Goal: Transaction & Acquisition: Purchase product/service

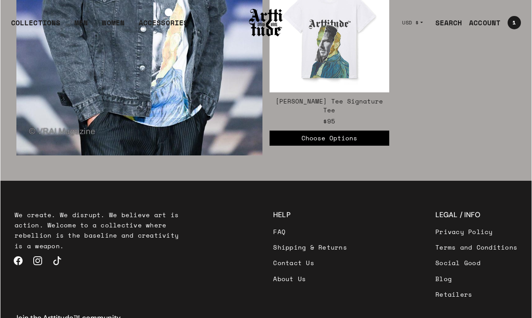
scroll to position [1393, 0]
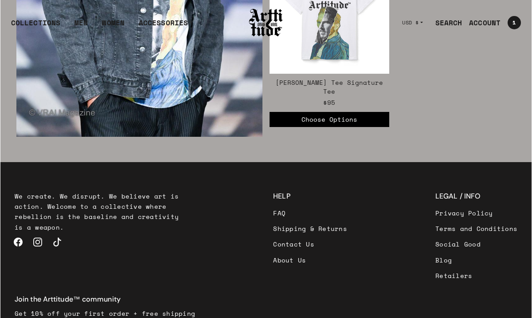
click at [273, 205] on link "FAQ" at bounding box center [310, 213] width 74 height 16
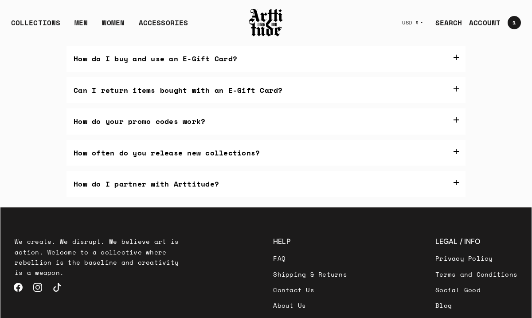
scroll to position [266, 0]
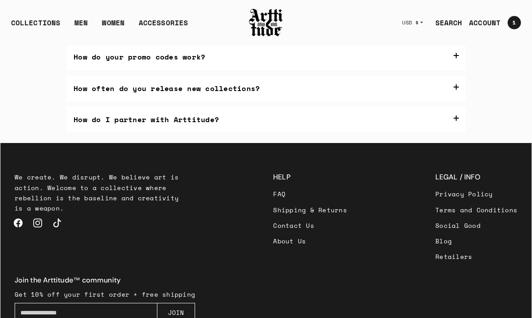
click at [273, 208] on link "Shipping & Returns" at bounding box center [310, 210] width 74 height 16
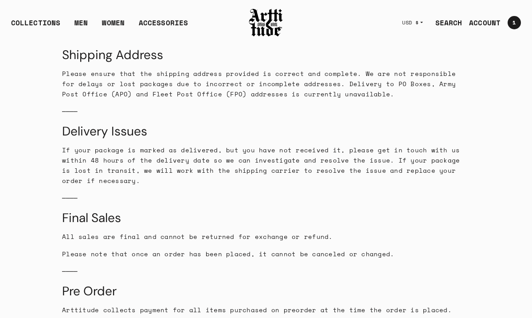
scroll to position [938, 0]
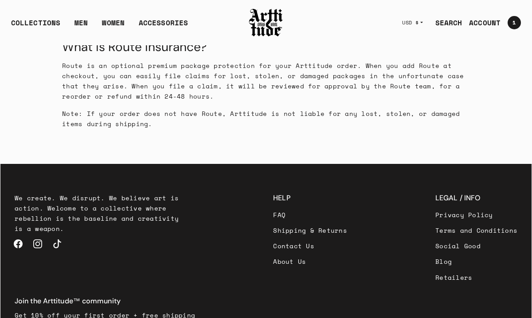
click at [435, 222] on link "Terms and Conditions" at bounding box center [476, 230] width 82 height 16
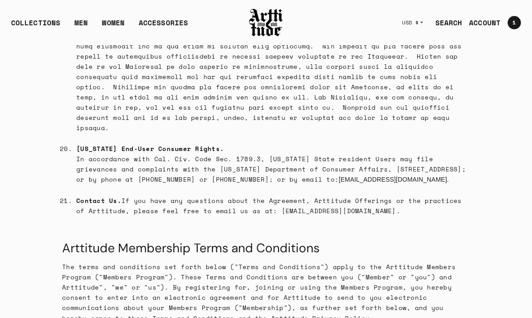
scroll to position [3898, 0]
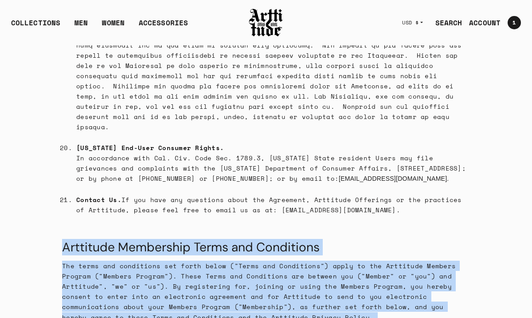
drag, startPoint x: 64, startPoint y: 85, endPoint x: 504, endPoint y: 198, distance: 453.7
copy div "Arttitude Membership Terms and Conditions The terms and conditions set forth be…"
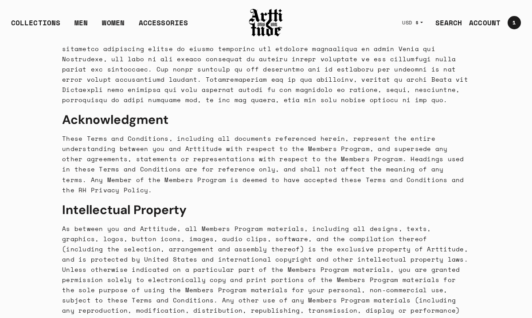
scroll to position [5218, 0]
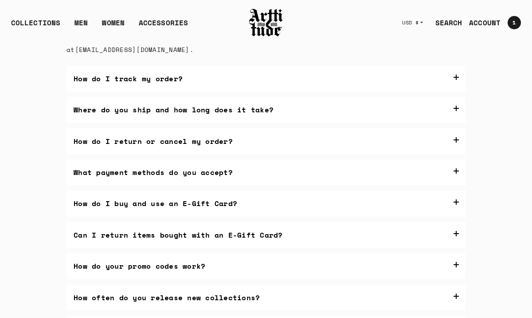
scroll to position [56, 0]
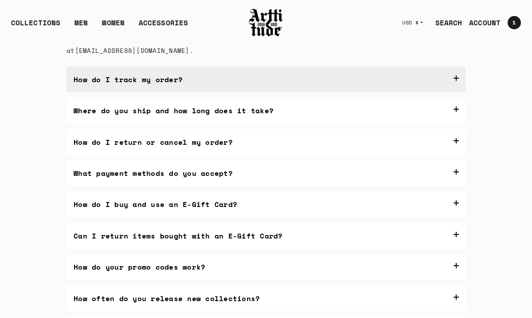
click at [457, 80] on label "How do I track my order?" at bounding box center [266, 80] width 399 height 26
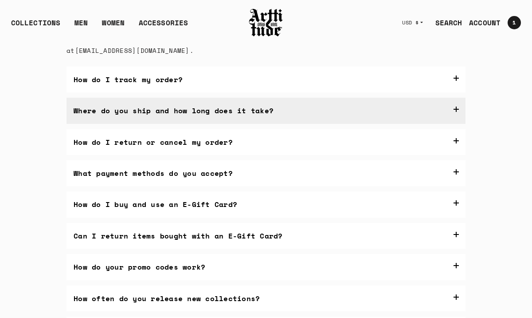
click at [459, 110] on label "Where do you ship and how long does it take?" at bounding box center [266, 111] width 399 height 26
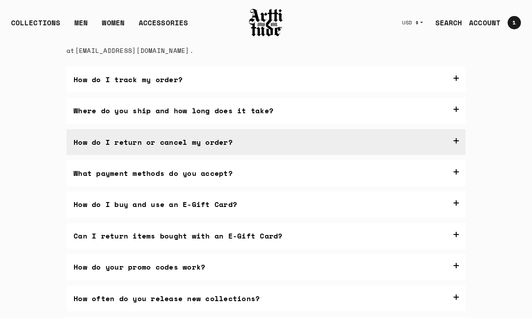
click at [455, 139] on label "How do I return or cancel my order?" at bounding box center [266, 142] width 399 height 26
click at [456, 140] on label "How do I return or cancel my order?" at bounding box center [266, 142] width 399 height 26
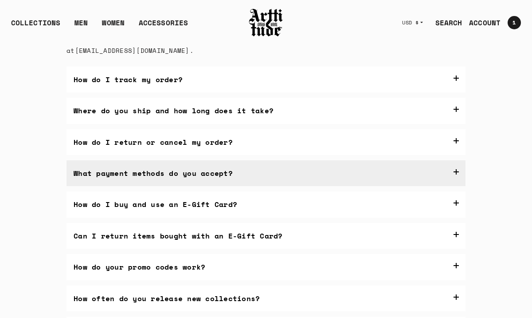
click at [456, 173] on label "What payment methods do you accept?" at bounding box center [266, 173] width 399 height 26
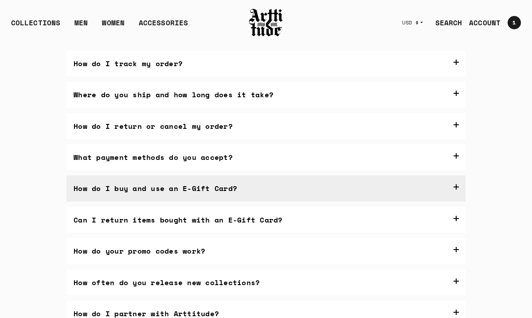
scroll to position [80, 0]
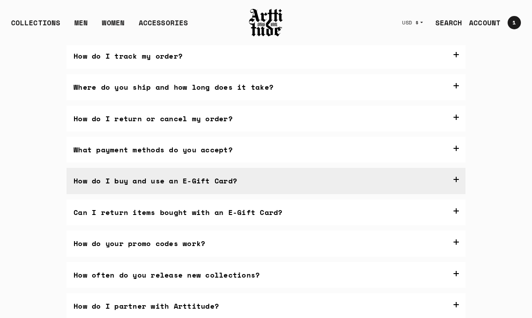
click at [457, 182] on label "How do I buy and use an E-Gift Card?" at bounding box center [266, 181] width 399 height 26
click at [184, 208] on link "here" at bounding box center [176, 206] width 16 height 10
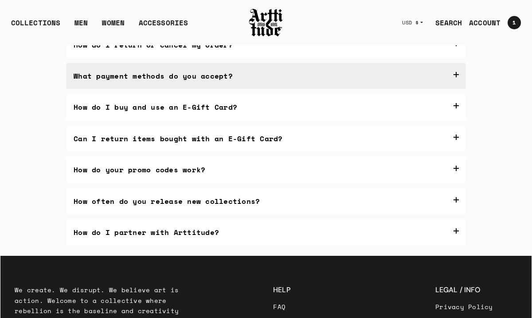
scroll to position [177, 0]
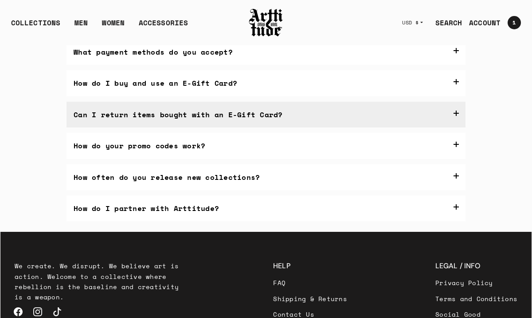
click at [453, 127] on label "Can I return items bought with an E-Gift Card?" at bounding box center [266, 115] width 399 height 26
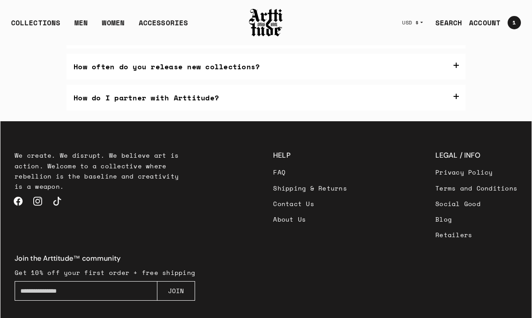
scroll to position [301, 0]
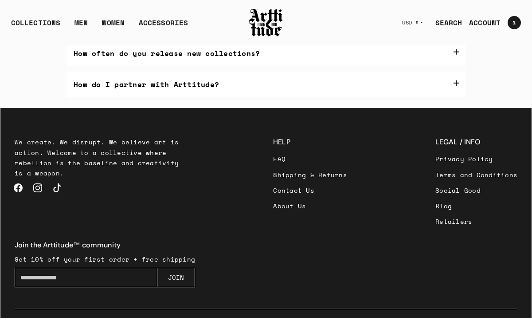
click at [453, 35] on label "How do your promo codes work?" at bounding box center [266, 22] width 399 height 26
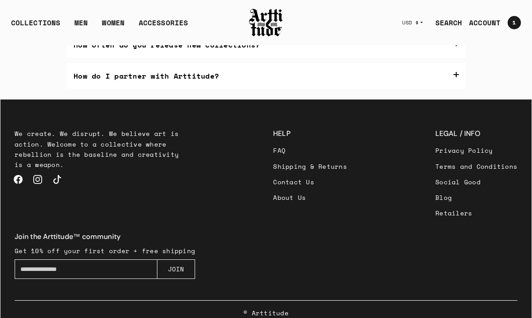
scroll to position [317, 0]
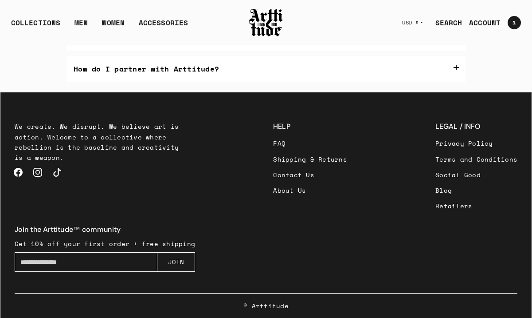
click at [87, 99] on p "Sometimes, we offer something special on our social media pages, so give us a f…" at bounding box center [266, 77] width 386 height 44
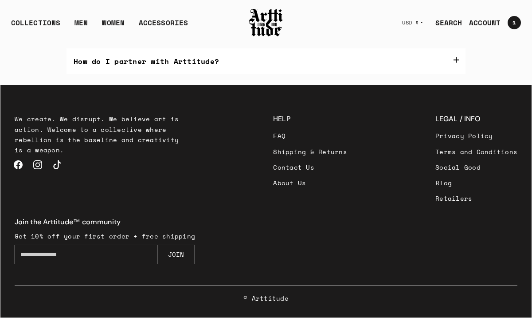
scroll to position [336, 0]
drag, startPoint x: 74, startPoint y: 153, endPoint x: 359, endPoint y: 218, distance: 292.5
click at [359, 98] on div "We’re always running sales and special promotions on our website, so keep check…" at bounding box center [266, 55] width 399 height 86
copy div "We’re always running sales and special promotions on our website, so keep check…"
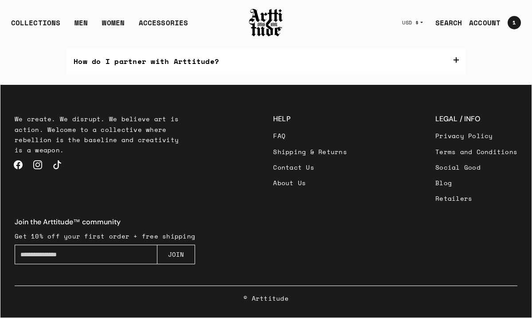
click at [456, 43] on label "How often do you release new collections?" at bounding box center [266, 30] width 399 height 26
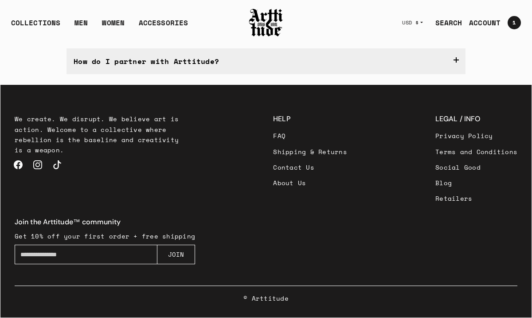
click at [455, 74] on label "How do I partner with Arttitude?" at bounding box center [266, 61] width 399 height 26
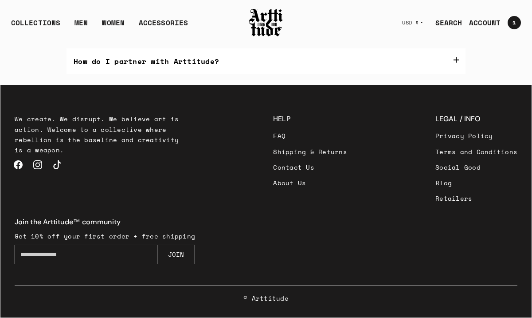
scroll to position [562, 0]
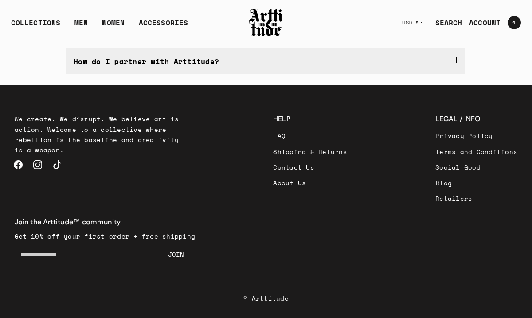
click at [173, 103] on p "We’re always open to bold collaborations—whether you’re an artist, brand, or no…" at bounding box center [266, 92] width 386 height 22
drag, startPoint x: 72, startPoint y: 120, endPoint x: 377, endPoint y: 186, distance: 312.2
click at [377, 164] on div "We’re always open to bold collaborations—whether you’re an artist, brand, or no…" at bounding box center [266, 119] width 399 height 90
copy div "We’re always open to bold collaborations—whether you’re an artist, brand, or no…"
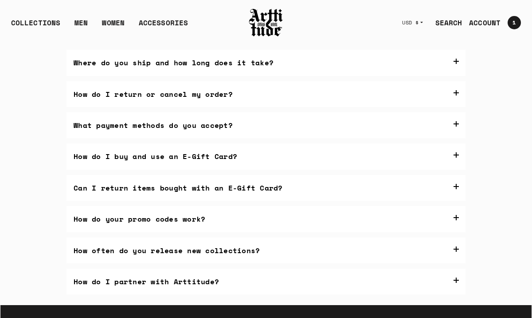
scroll to position [103, 0]
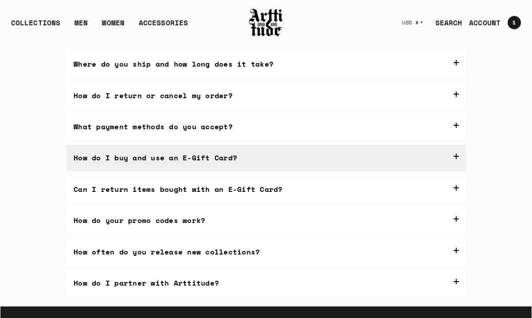
click at [182, 184] on link "here" at bounding box center [176, 183] width 16 height 10
click at [180, 185] on link "here" at bounding box center [176, 183] width 16 height 10
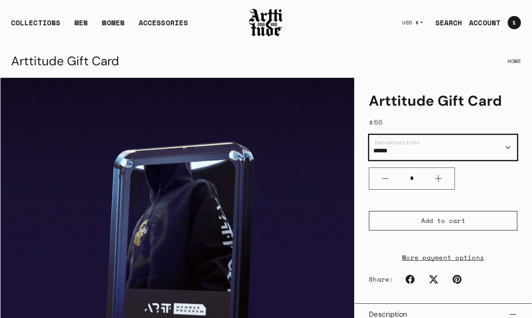
click at [505, 148] on select "****** ******* ******* *******" at bounding box center [443, 147] width 149 height 26
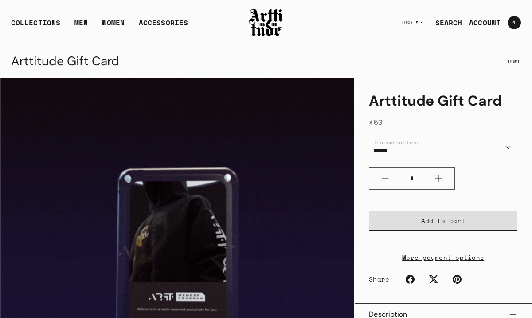
click at [439, 223] on span "Add to cart" at bounding box center [443, 220] width 44 height 9
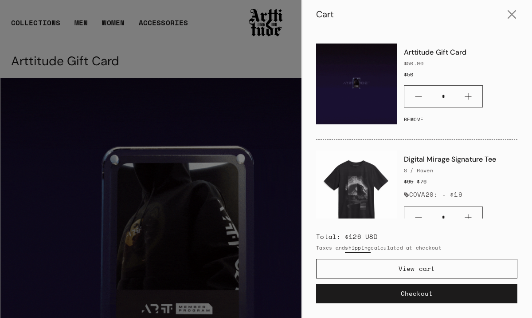
scroll to position [56, 0]
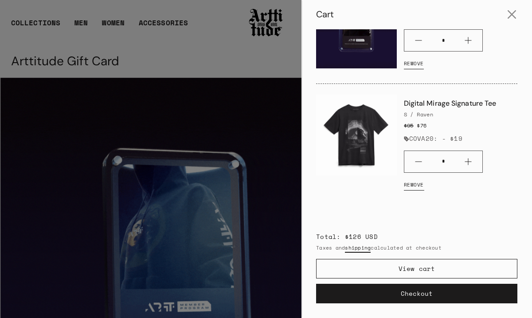
click at [415, 184] on link "Remove" at bounding box center [414, 185] width 20 height 18
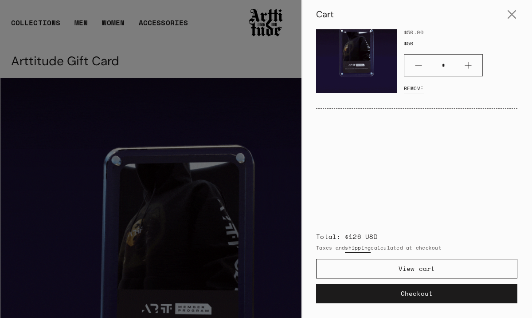
scroll to position [0, 0]
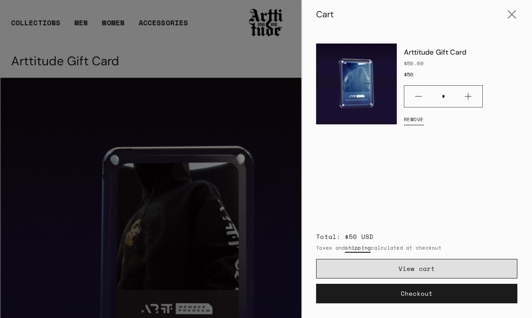
click at [431, 269] on link "View cart" at bounding box center [416, 269] width 201 height 20
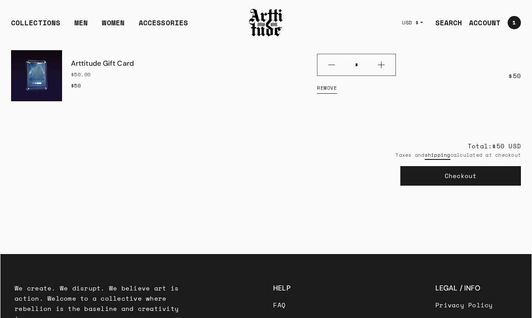
scroll to position [67, 0]
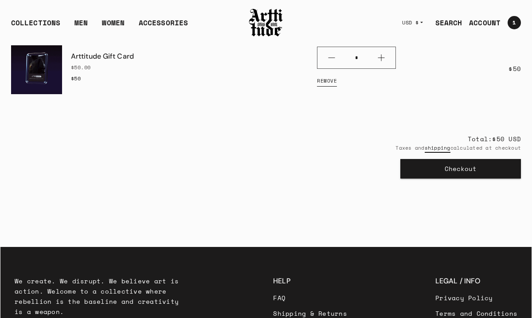
click at [475, 174] on button "Checkout" at bounding box center [460, 169] width 121 height 20
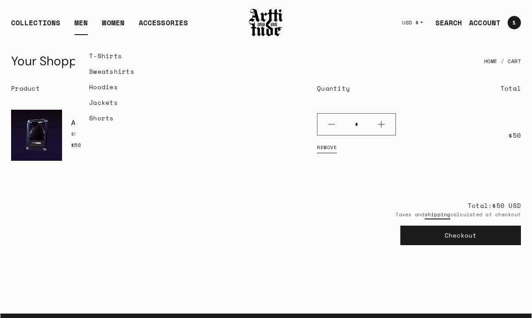
click at [75, 20] on link "MEN" at bounding box center [81, 26] width 13 height 18
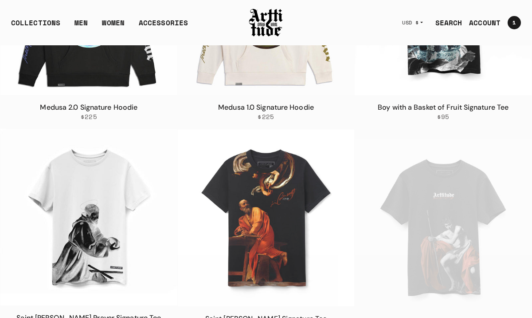
scroll to position [3238, 0]
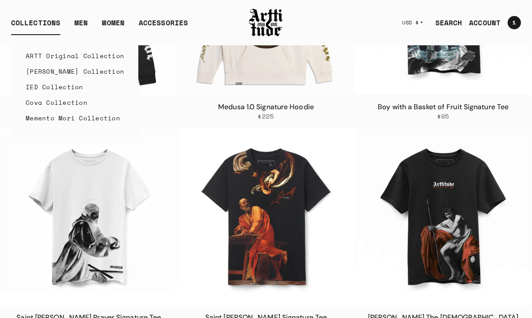
click at [42, 56] on link "ARTT Original Collection" at bounding box center [75, 56] width 98 height 16
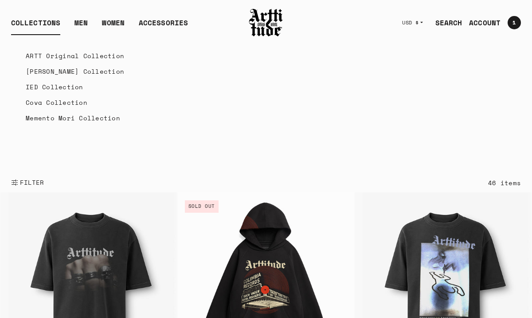
click at [41, 72] on link "[PERSON_NAME] Collection" at bounding box center [75, 71] width 98 height 16
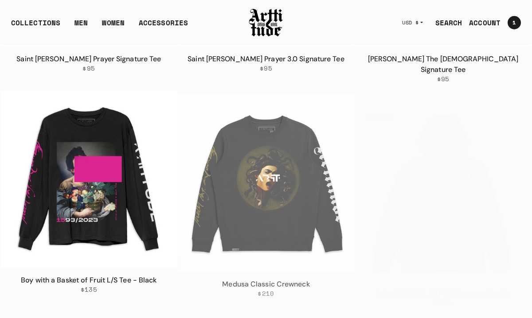
scroll to position [536, 0]
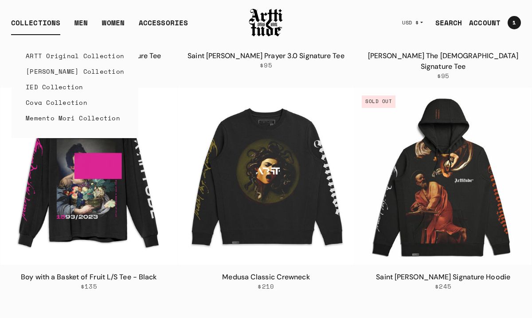
click at [35, 88] on link "IED Collection" at bounding box center [75, 87] width 98 height 16
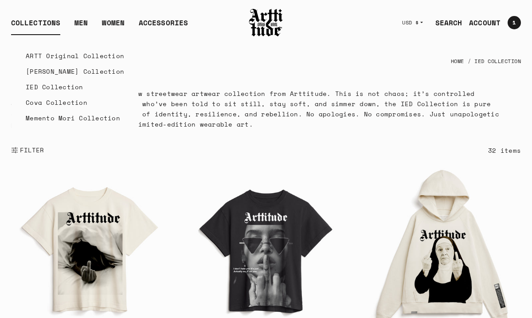
click at [41, 103] on link "Cova Collection" at bounding box center [75, 102] width 98 height 16
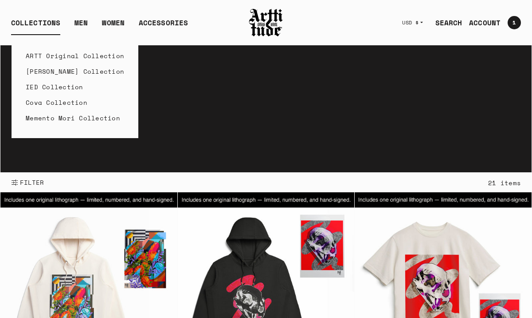
click at [39, 120] on link "Memento Mori Collection" at bounding box center [75, 118] width 98 height 16
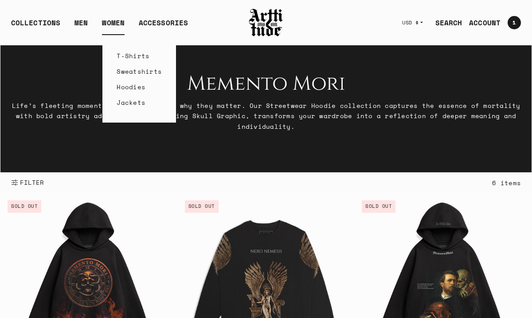
click at [122, 56] on link "T-Shirts" at bounding box center [139, 56] width 45 height 16
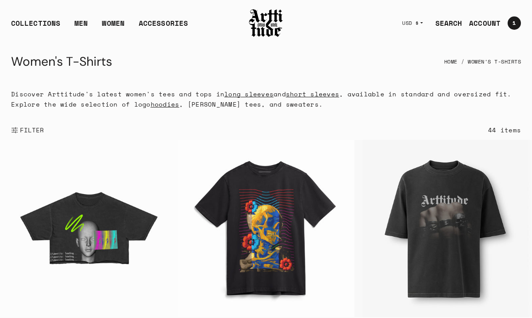
scroll to position [92, 0]
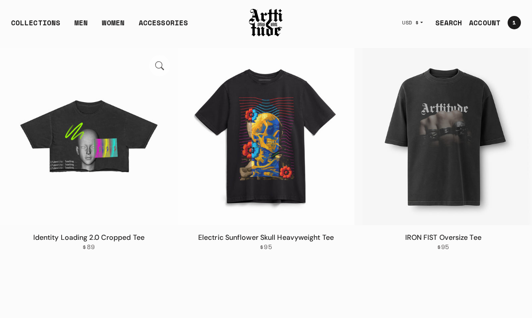
click at [124, 150] on img at bounding box center [88, 136] width 177 height 177
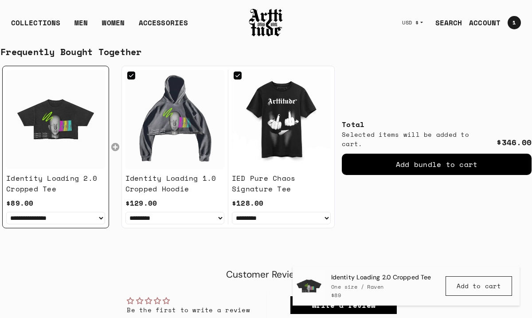
scroll to position [504, 0]
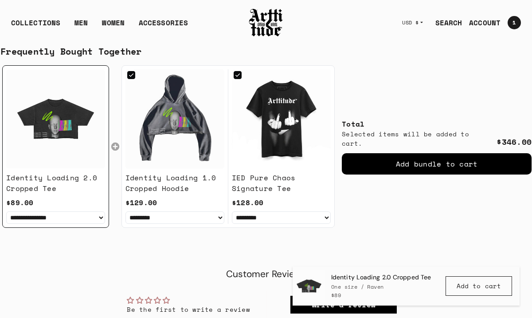
click at [436, 169] on div "Add bundle to cart" at bounding box center [437, 163] width 190 height 21
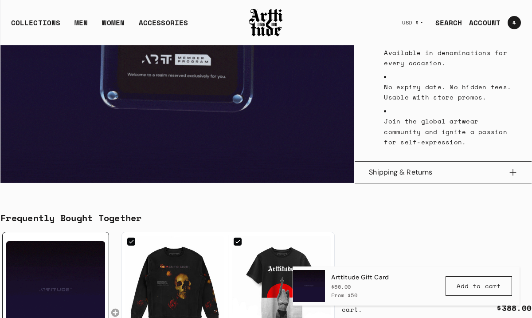
scroll to position [522, 0]
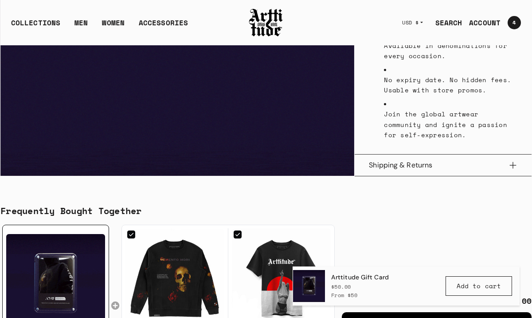
click at [510, 155] on button "Shipping & Returns" at bounding box center [443, 164] width 149 height 21
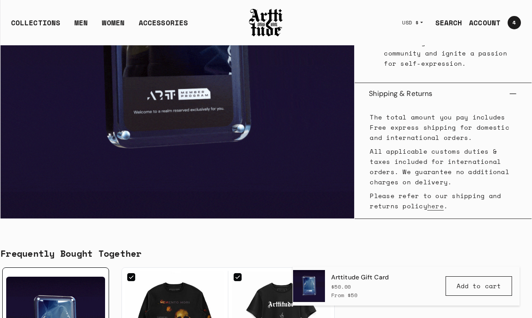
scroll to position [605, 0]
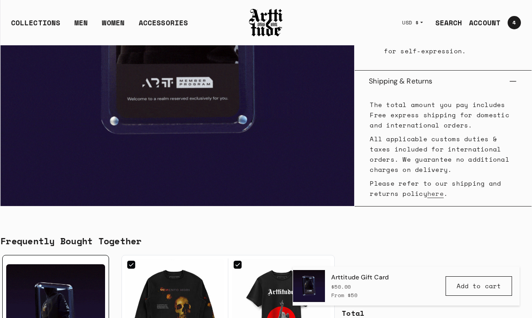
click at [513, 71] on button "Shipping & Returns" at bounding box center [443, 81] width 149 height 21
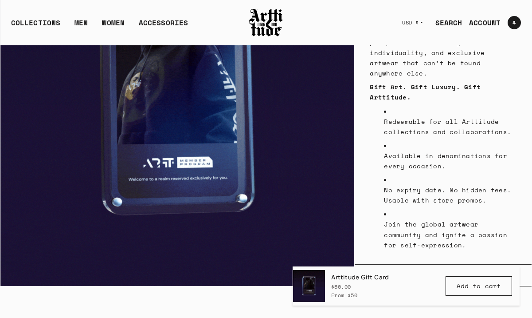
scroll to position [474, 0]
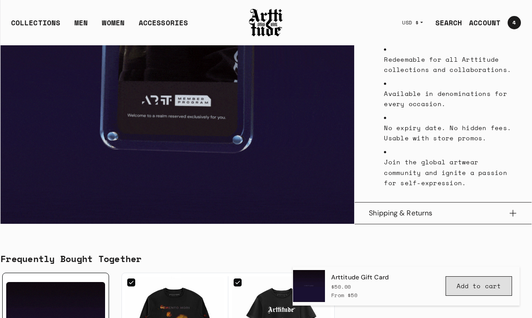
click at [483, 283] on span "Add to cart" at bounding box center [479, 285] width 44 height 9
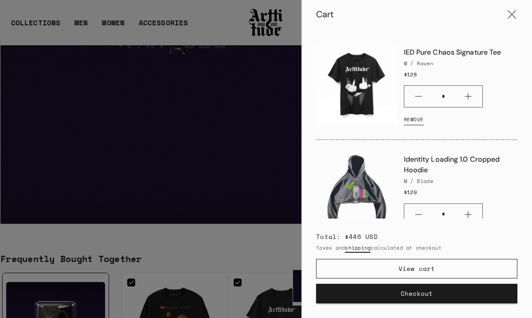
click at [432, 295] on button "Checkout" at bounding box center [416, 293] width 201 height 20
